Goal: Transaction & Acquisition: Book appointment/travel/reservation

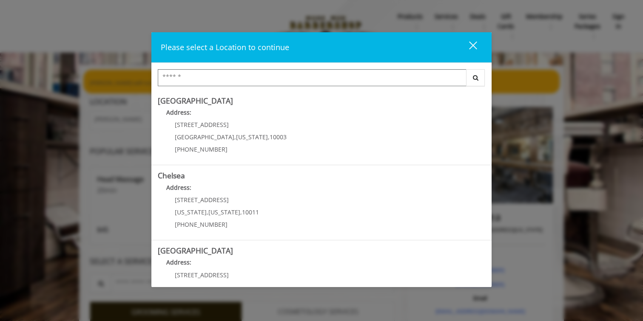
type input "*"
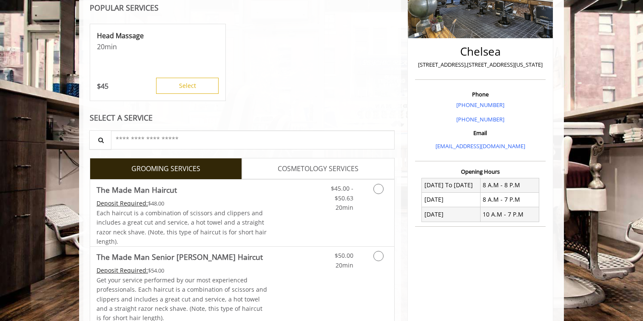
scroll to position [254, 0]
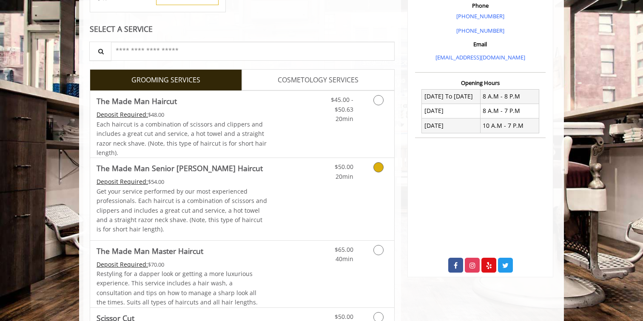
click at [366, 172] on link "Grooming services" at bounding box center [377, 169] width 22 height 23
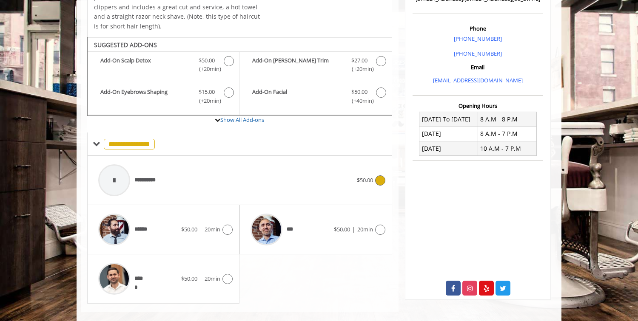
scroll to position [244, 0]
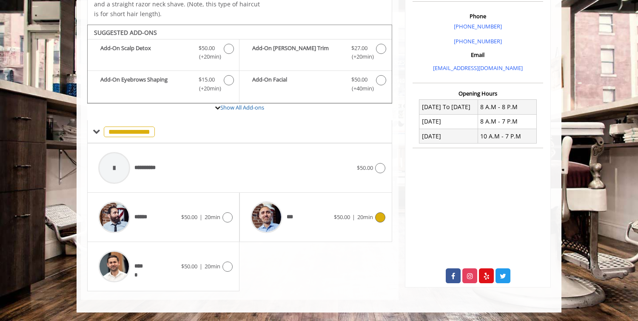
click at [337, 215] on span "$50.00" at bounding box center [342, 217] width 16 height 8
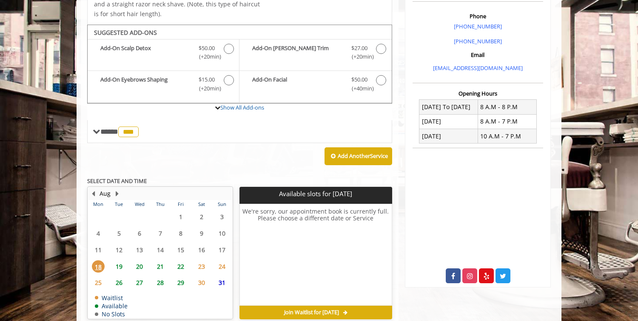
click at [179, 268] on span "22" at bounding box center [180, 267] width 13 height 12
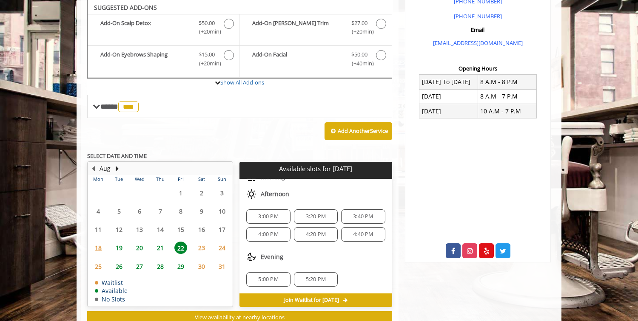
scroll to position [296, 0]
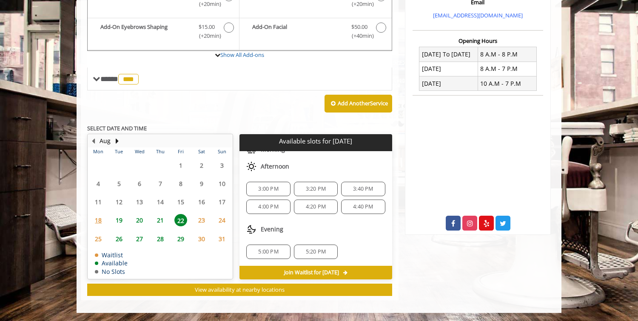
click at [160, 221] on span "21" at bounding box center [160, 220] width 13 height 12
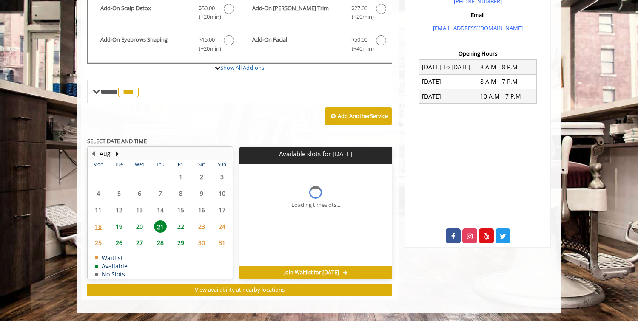
scroll to position [289, 0]
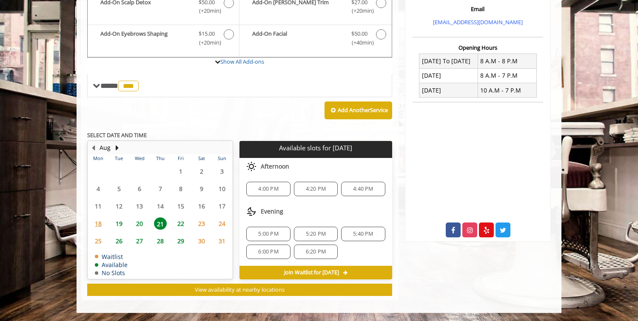
click at [116, 223] on span "19" at bounding box center [119, 224] width 13 height 12
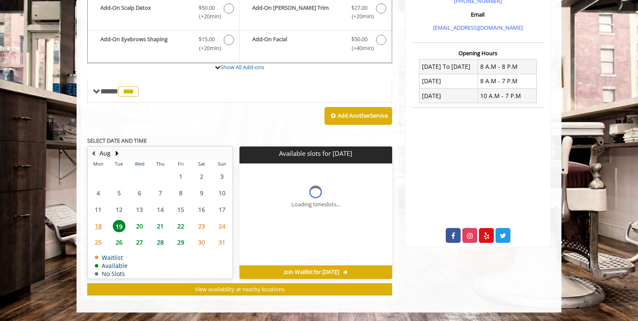
scroll to position [284, 0]
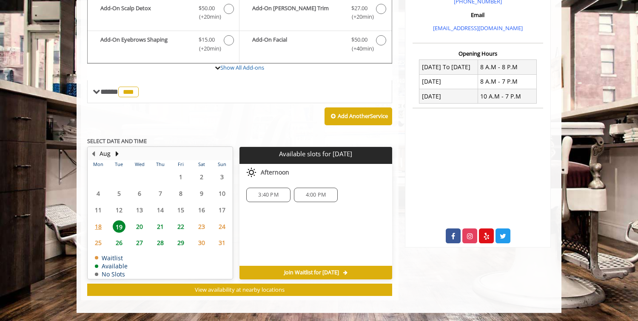
click at [179, 221] on span "22" at bounding box center [180, 227] width 13 height 12
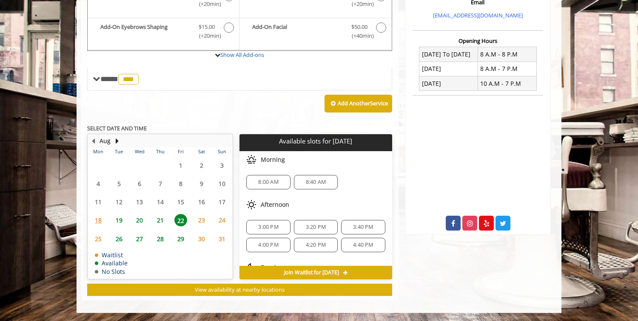
scroll to position [38, 0]
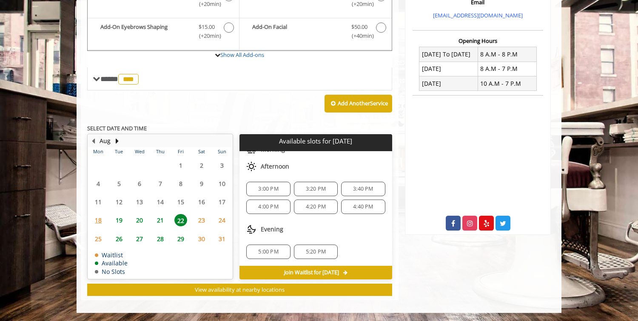
click at [122, 219] on span "19" at bounding box center [119, 220] width 13 height 12
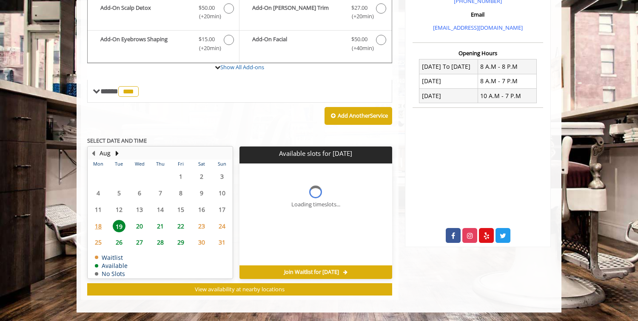
scroll to position [284, 0]
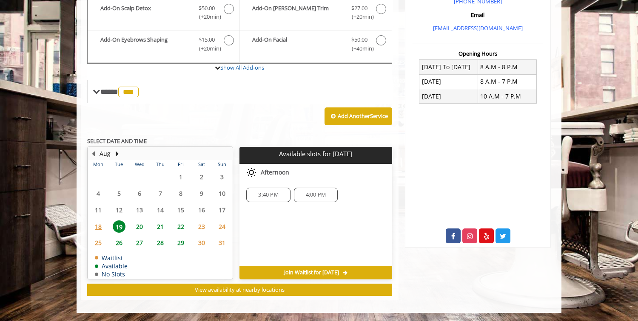
click at [138, 227] on span "20" at bounding box center [139, 227] width 13 height 12
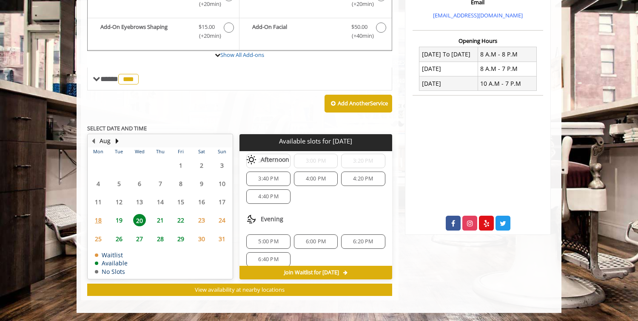
scroll to position [110, 0]
click at [278, 231] on span "5:00 PM" at bounding box center [268, 234] width 36 height 7
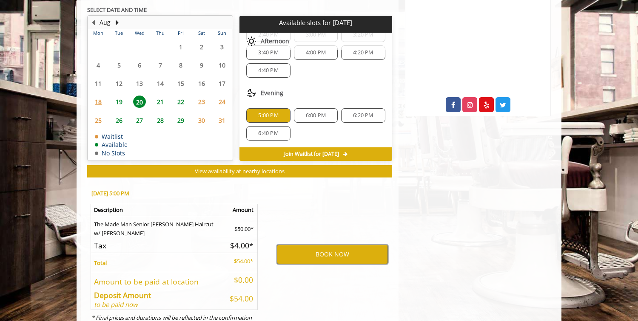
scroll to position [418, 0]
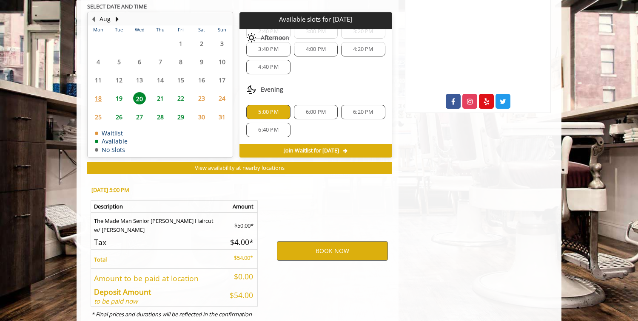
click at [177, 100] on span "22" at bounding box center [180, 98] width 13 height 12
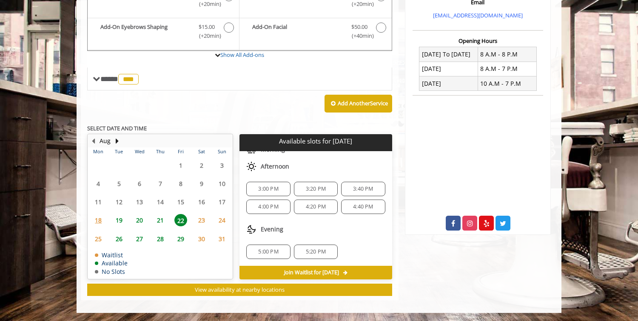
scroll to position [0, 0]
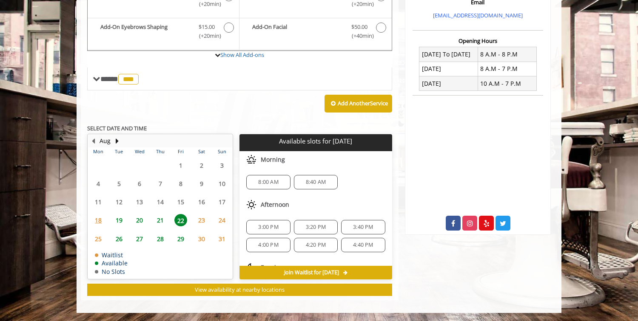
click at [162, 219] on span "21" at bounding box center [160, 220] width 13 height 12
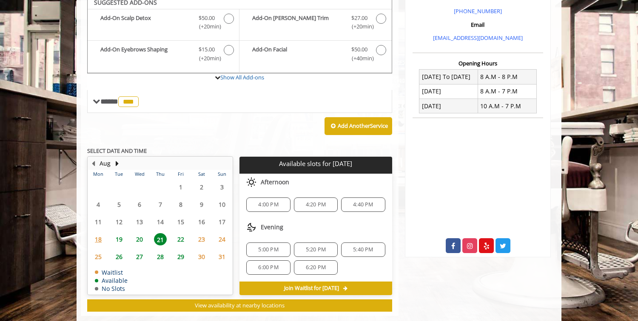
scroll to position [289, 0]
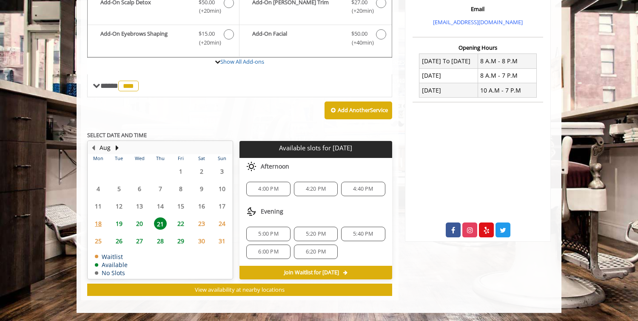
click at [324, 232] on span "5:20 PM" at bounding box center [316, 234] width 20 height 7
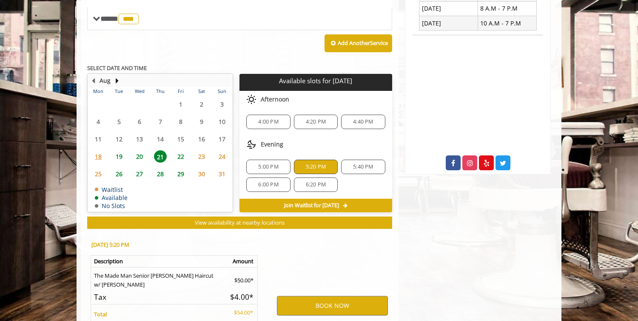
scroll to position [443, 0]
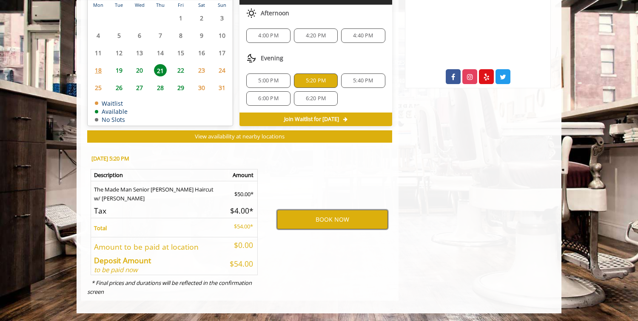
click at [318, 216] on button "BOOK NOW" at bounding box center [332, 220] width 111 height 20
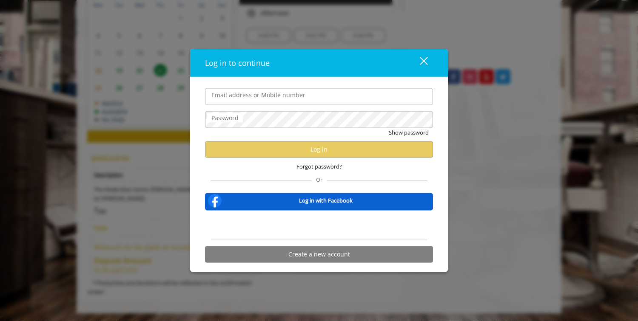
click at [278, 95] on input "Email address or Mobile number" at bounding box center [319, 96] width 228 height 17
type input "**********"
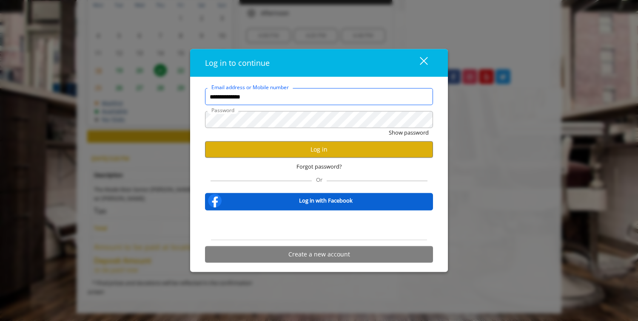
scroll to position [0, 0]
click at [298, 145] on button "Log in" at bounding box center [319, 149] width 228 height 17
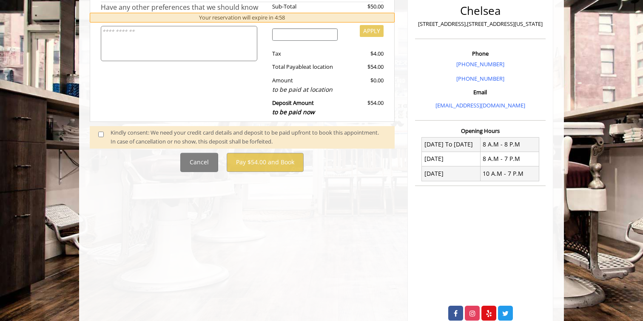
scroll to position [210, 0]
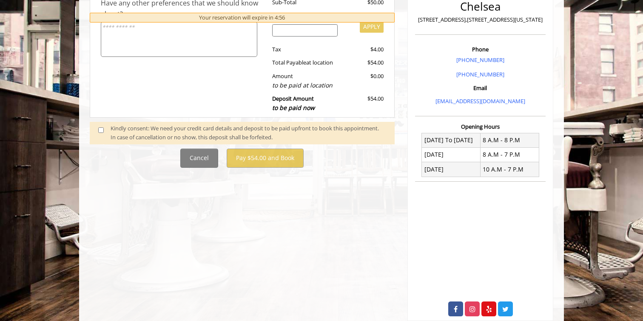
click at [104, 131] on span at bounding box center [104, 133] width 25 height 18
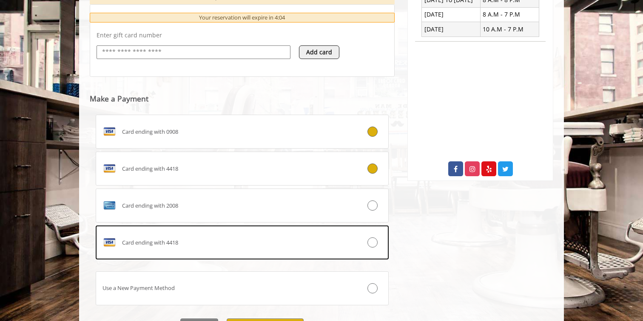
scroll to position [397, 0]
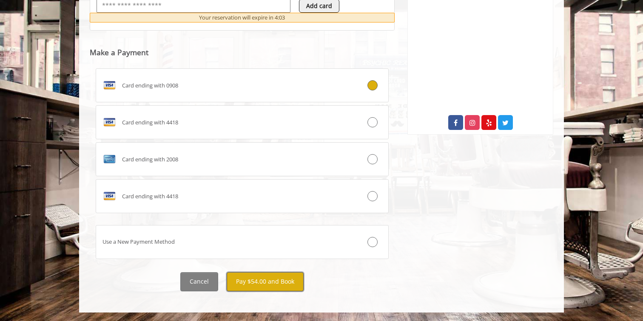
click at [289, 282] on button "Pay $54.00 and Book" at bounding box center [265, 281] width 77 height 19
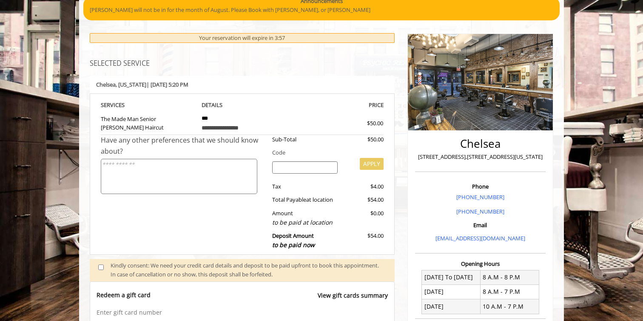
scroll to position [0, 0]
